Goal: Transaction & Acquisition: Purchase product/service

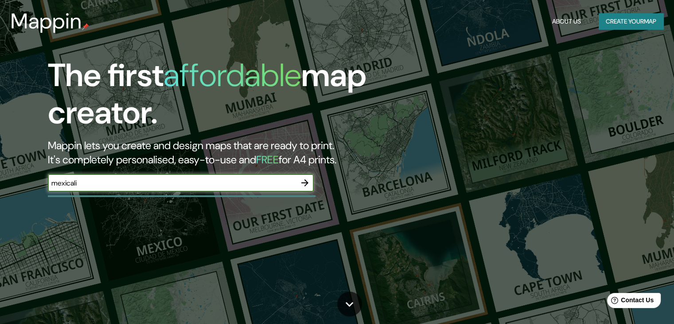
type input "mexicali"
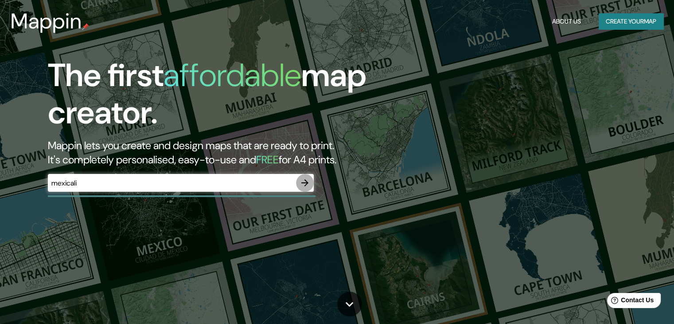
click at [305, 184] on icon "button" at bounding box center [305, 182] width 11 height 11
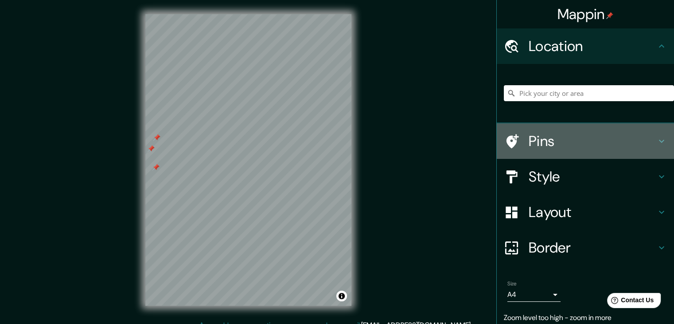
click at [529, 137] on h4 "Pins" at bounding box center [593, 141] width 128 height 18
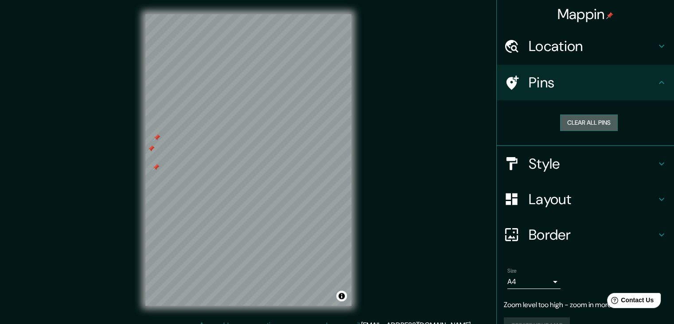
click at [584, 123] on button "Clear all pins" at bounding box center [589, 122] width 58 height 16
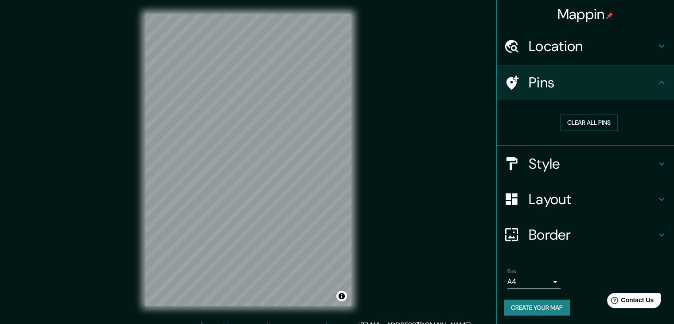
click at [370, 151] on div "Mappin Location Pins Clear all pins Style Layout Border Choose a border. Hint :…" at bounding box center [337, 167] width 674 height 334
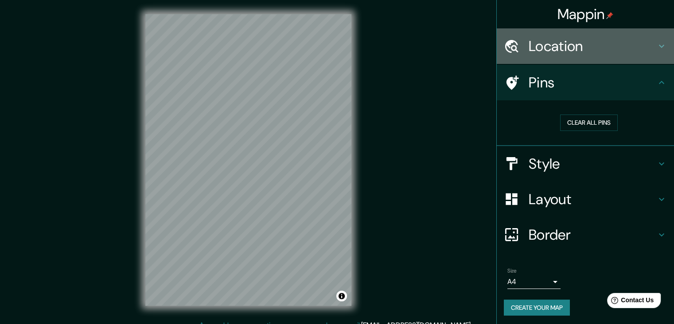
click at [567, 44] on h4 "Location" at bounding box center [593, 46] width 128 height 18
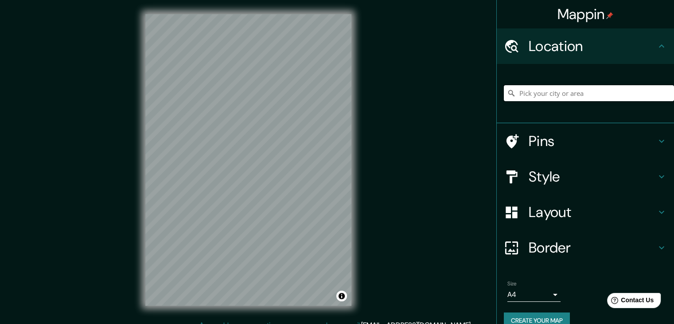
click at [562, 94] on input "Pick your city or area" at bounding box center [589, 93] width 170 height 16
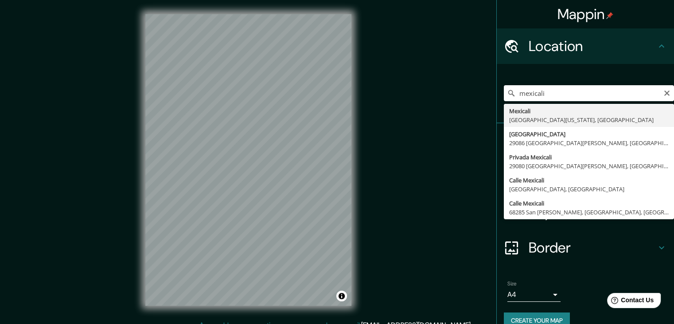
type input "Mexicali, [GEOGRAPHIC_DATA][US_STATE], [GEOGRAPHIC_DATA]"
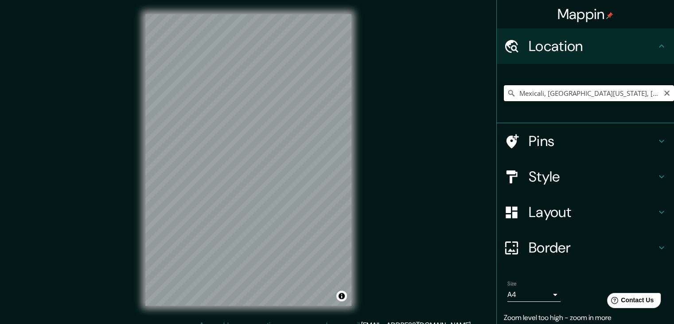
click at [617, 98] on input "Mexicali, [GEOGRAPHIC_DATA][US_STATE], [GEOGRAPHIC_DATA]" at bounding box center [589, 93] width 170 height 16
click at [313, 323] on html "Mappin Location Mexicali, Baja California, México Pins Style Layout Border Choo…" at bounding box center [337, 162] width 674 height 324
click at [361, 165] on div "© Mapbox © OpenStreetMap Improve this map" at bounding box center [248, 160] width 234 height 320
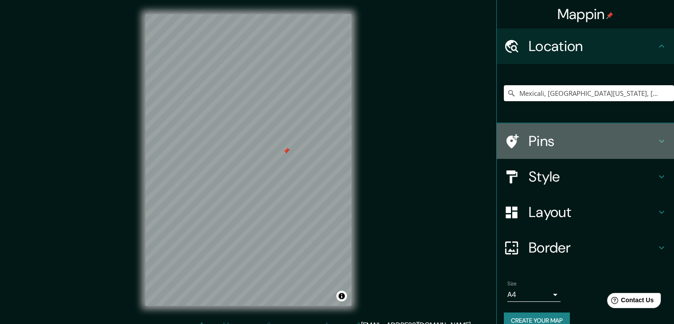
click at [560, 142] on h4 "Pins" at bounding box center [593, 141] width 128 height 18
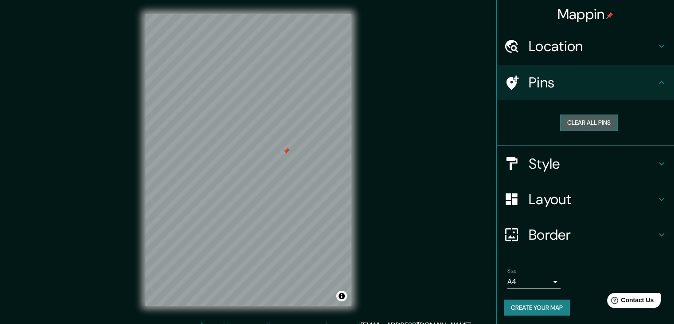
click at [576, 124] on button "Clear all pins" at bounding box center [589, 122] width 58 height 16
click at [570, 122] on button "Clear all pins" at bounding box center [589, 122] width 58 height 16
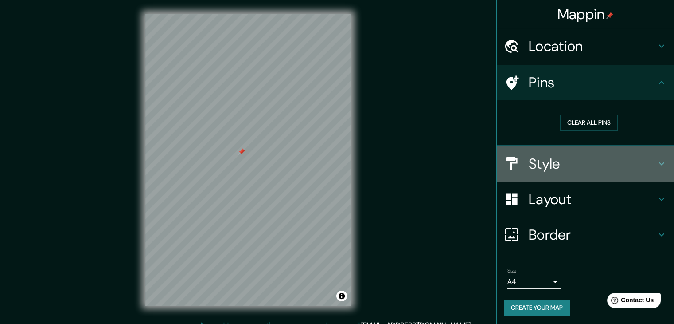
click at [547, 171] on h4 "Style" at bounding box center [593, 164] width 128 height 18
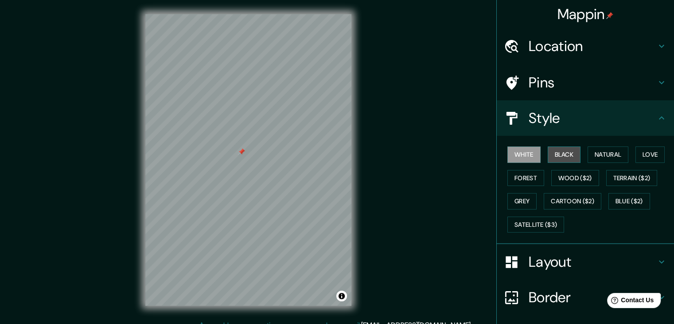
click at [552, 155] on button "Black" at bounding box center [564, 154] width 33 height 16
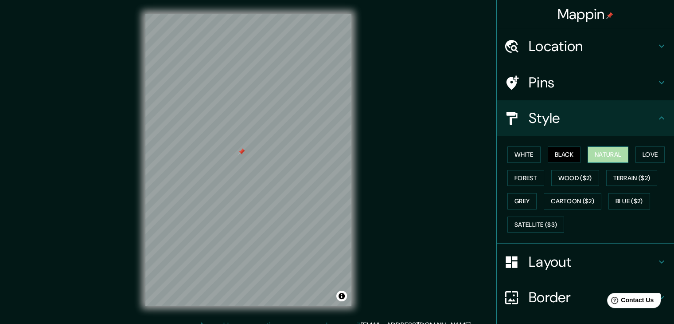
click at [588, 156] on button "Natural" at bounding box center [608, 154] width 41 height 16
click at [643, 154] on button "Love" at bounding box center [650, 154] width 29 height 16
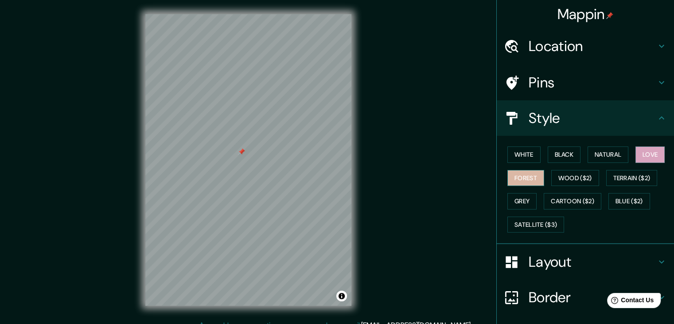
click at [525, 179] on button "Forest" at bounding box center [526, 178] width 37 height 16
click at [566, 173] on button "Wood ($2)" at bounding box center [575, 178] width 48 height 16
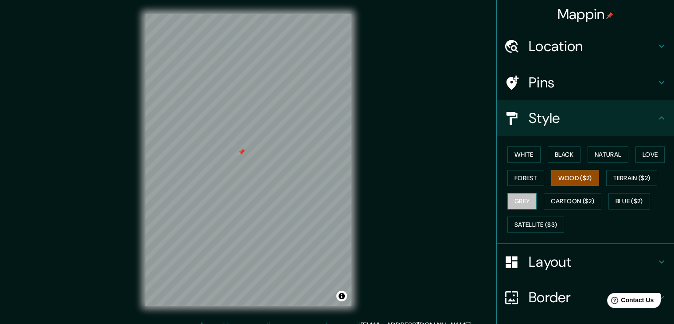
click at [525, 195] on button "Grey" at bounding box center [522, 201] width 29 height 16
click at [604, 152] on button "Natural" at bounding box center [608, 154] width 41 height 16
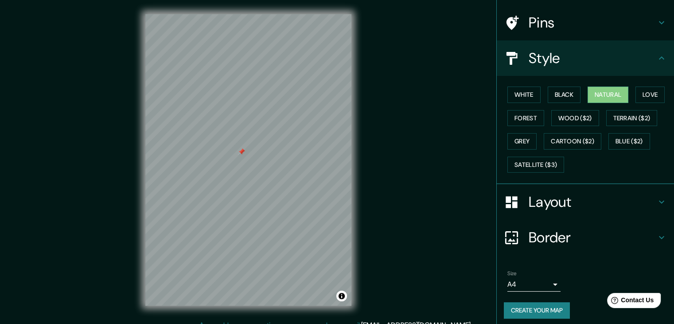
scroll to position [64, 0]
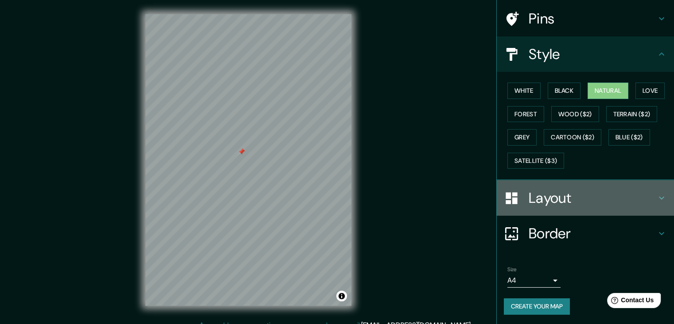
click at [569, 203] on h4 "Layout" at bounding box center [593, 198] width 128 height 18
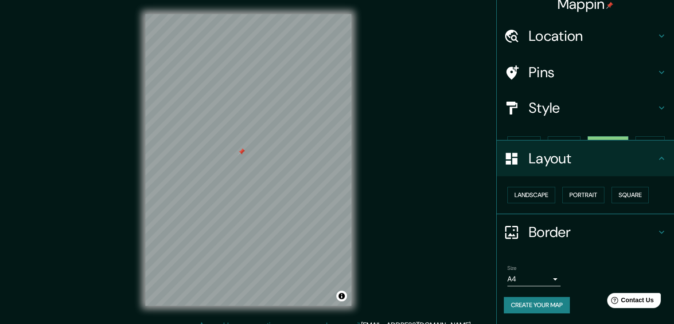
scroll to position [0, 0]
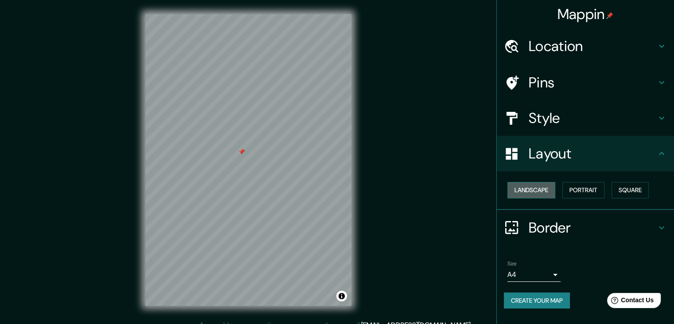
click at [542, 186] on button "Landscape" at bounding box center [532, 190] width 48 height 16
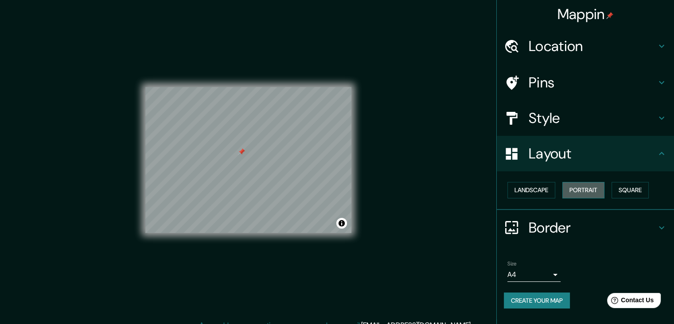
click at [585, 189] on button "Portrait" at bounding box center [584, 190] width 42 height 16
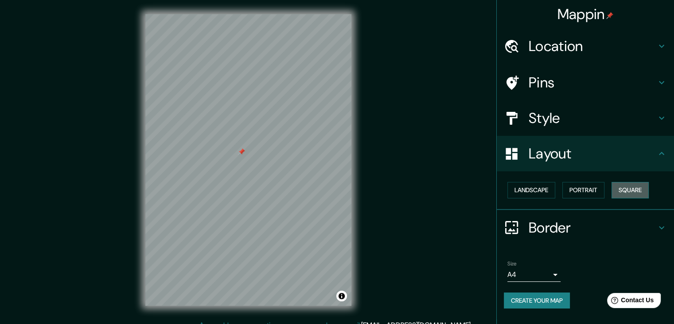
click at [619, 189] on button "Square" at bounding box center [630, 190] width 37 height 16
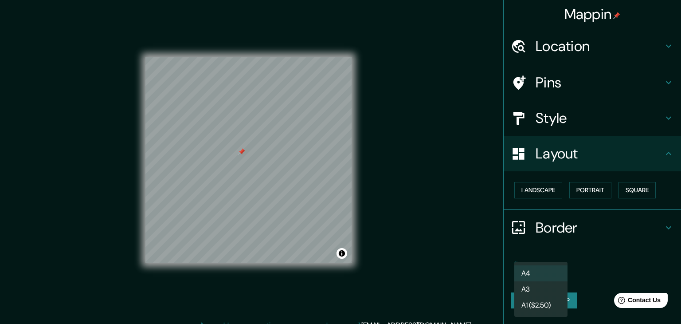
click at [553, 269] on body "Mappin Location Mexicali, Baja California, México Pins Style Layout Landscape P…" at bounding box center [340, 162] width 681 height 324
click at [544, 288] on li "A3" at bounding box center [540, 289] width 53 height 16
type input "a4"
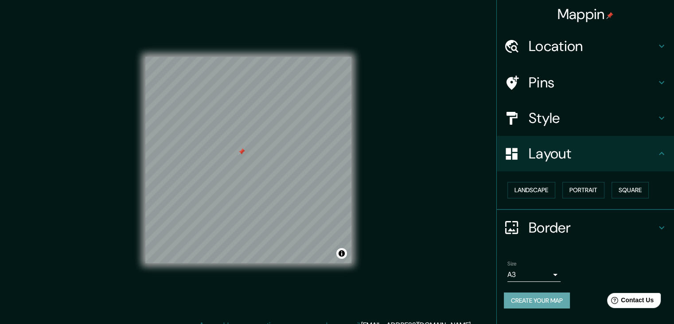
click at [545, 297] on button "Create your map" at bounding box center [537, 300] width 66 height 16
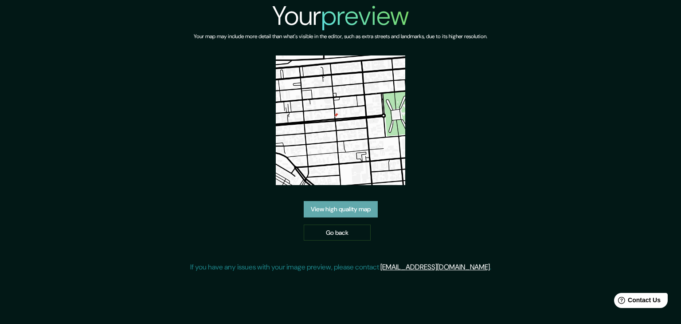
click at [352, 205] on link "View high quality map" at bounding box center [341, 209] width 74 height 16
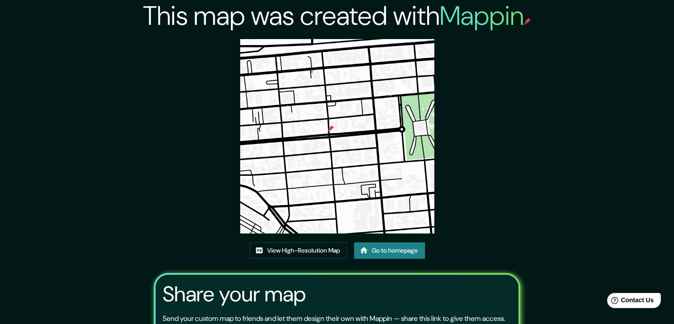
click at [333, 126] on img at bounding box center [337, 136] width 194 height 194
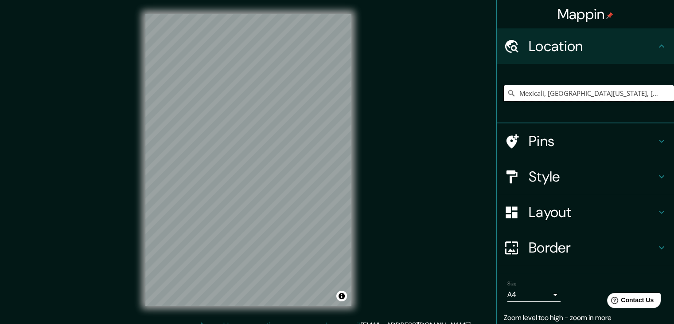
click at [637, 90] on input "Mexicali, [GEOGRAPHIC_DATA][US_STATE], [GEOGRAPHIC_DATA]" at bounding box center [589, 93] width 170 height 16
click at [620, 95] on input "Mexicali, [GEOGRAPHIC_DATA][US_STATE], [GEOGRAPHIC_DATA]" at bounding box center [589, 93] width 170 height 16
click at [621, 86] on input "Mexicali, Baja California, México" at bounding box center [589, 93] width 170 height 16
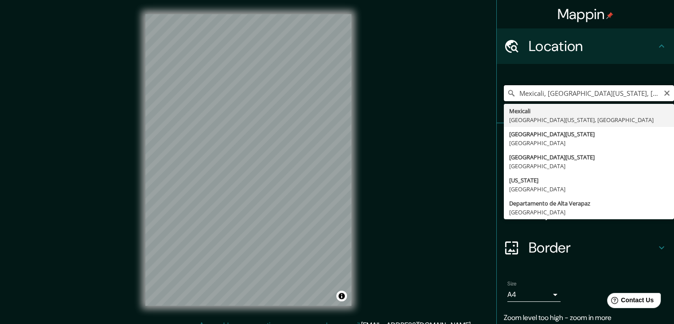
type input "Mexicali, Baja California, México"
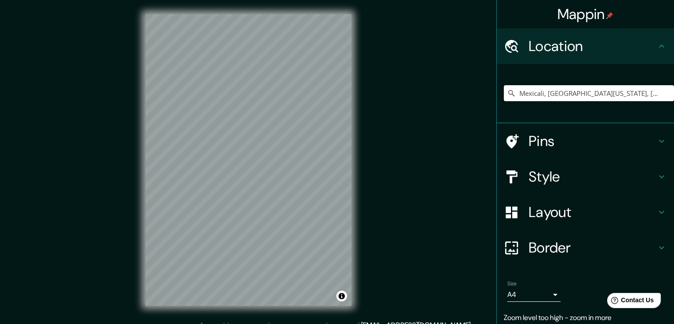
click at [423, 244] on div "Mappin Location Mexicali, Baja California, México Mexicali Baja California, Méx…" at bounding box center [337, 167] width 674 height 334
click at [138, 34] on div "© Mapbox © OpenStreetMap Improve this map" at bounding box center [248, 160] width 234 height 320
click at [92, 114] on div "Mappin Location Mexicali, Baja California, México Mexicali Baja California, Méx…" at bounding box center [337, 167] width 674 height 334
click at [78, 81] on div "Mappin Location Mexicali, Baja California, México Mexicali Baja California, Méx…" at bounding box center [337, 167] width 674 height 334
click at [357, 195] on div "© Mapbox © OpenStreetMap Improve this map" at bounding box center [248, 160] width 234 height 320
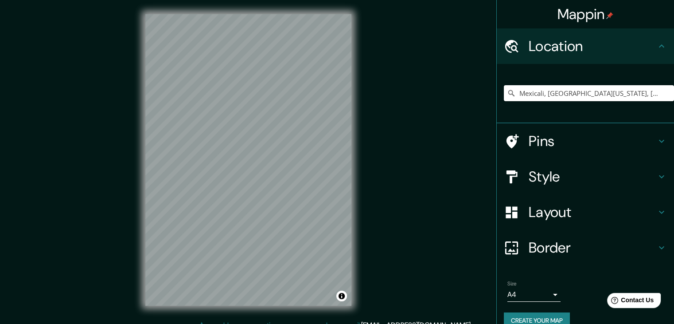
click at [413, 173] on div "Mappin Location Mexicali, Baja California, México Mexicali Baja California, Méx…" at bounding box center [337, 167] width 674 height 334
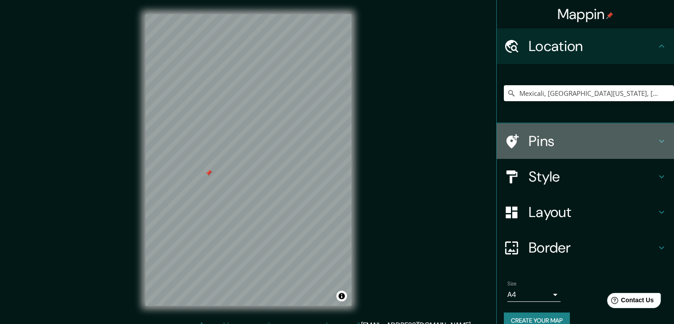
click at [529, 146] on h4 "Pins" at bounding box center [593, 141] width 128 height 18
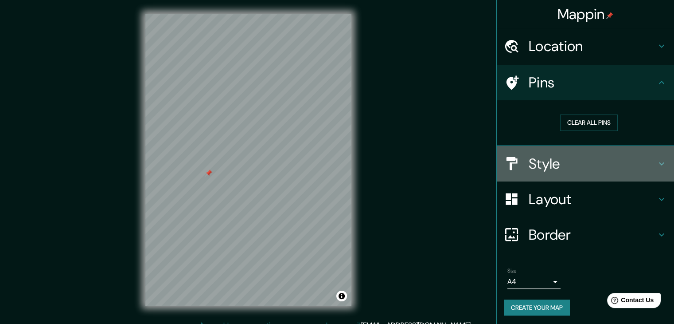
click at [580, 164] on h4 "Style" at bounding box center [593, 164] width 128 height 18
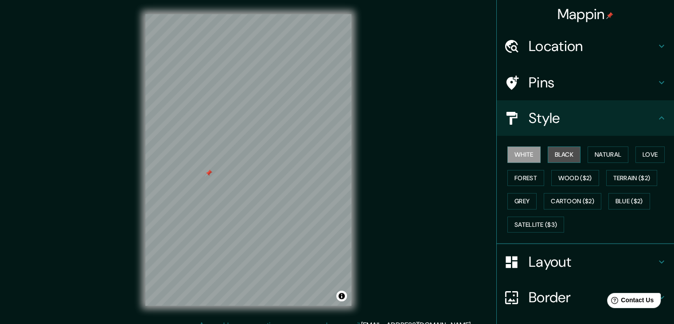
click at [559, 154] on button "Black" at bounding box center [564, 154] width 33 height 16
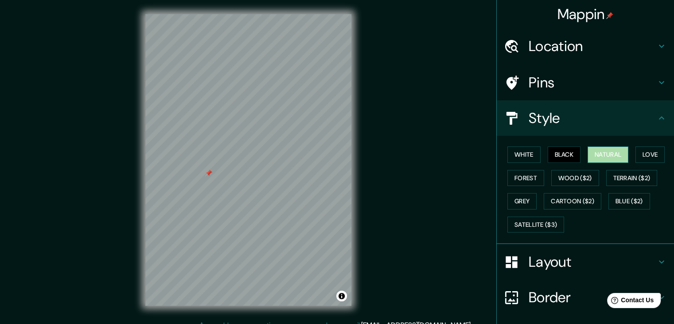
click at [590, 155] on button "Natural" at bounding box center [608, 154] width 41 height 16
click at [637, 157] on button "Love" at bounding box center [650, 154] width 29 height 16
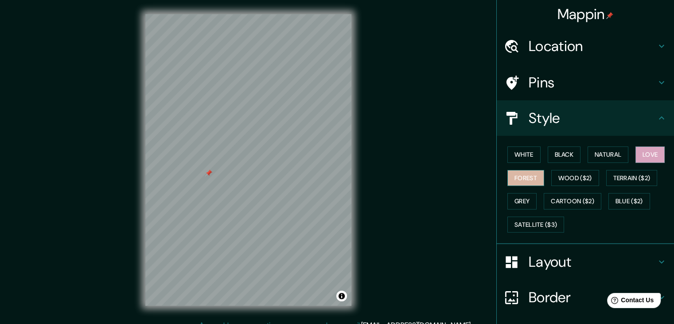
click at [514, 176] on button "Forest" at bounding box center [526, 178] width 37 height 16
click at [654, 154] on button "Love" at bounding box center [650, 154] width 29 height 16
click at [508, 184] on button "Forest" at bounding box center [526, 178] width 37 height 16
click at [417, 185] on div "Mappin Location Mexicali, Baja California, México Mexicali Baja California, Méx…" at bounding box center [337, 167] width 674 height 334
click at [522, 156] on div "Mappin Location Mexicali, Baja California, México Mexicali Baja California, Méx…" at bounding box center [337, 167] width 674 height 334
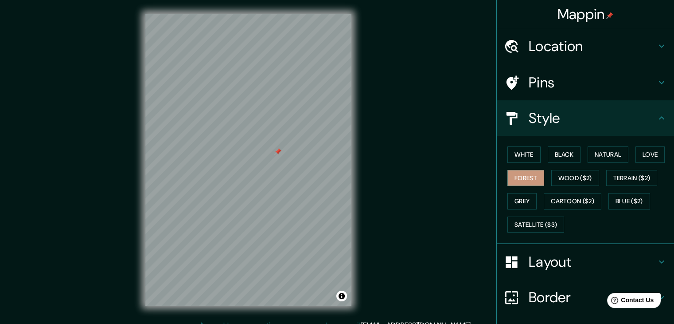
click at [415, 209] on div "Mappin Location Mexicali, Baja California, México Mexicali Baja California, Méx…" at bounding box center [337, 167] width 674 height 334
click at [645, 157] on button "Love" at bounding box center [650, 154] width 29 height 16
